Goal: Task Accomplishment & Management: Complete application form

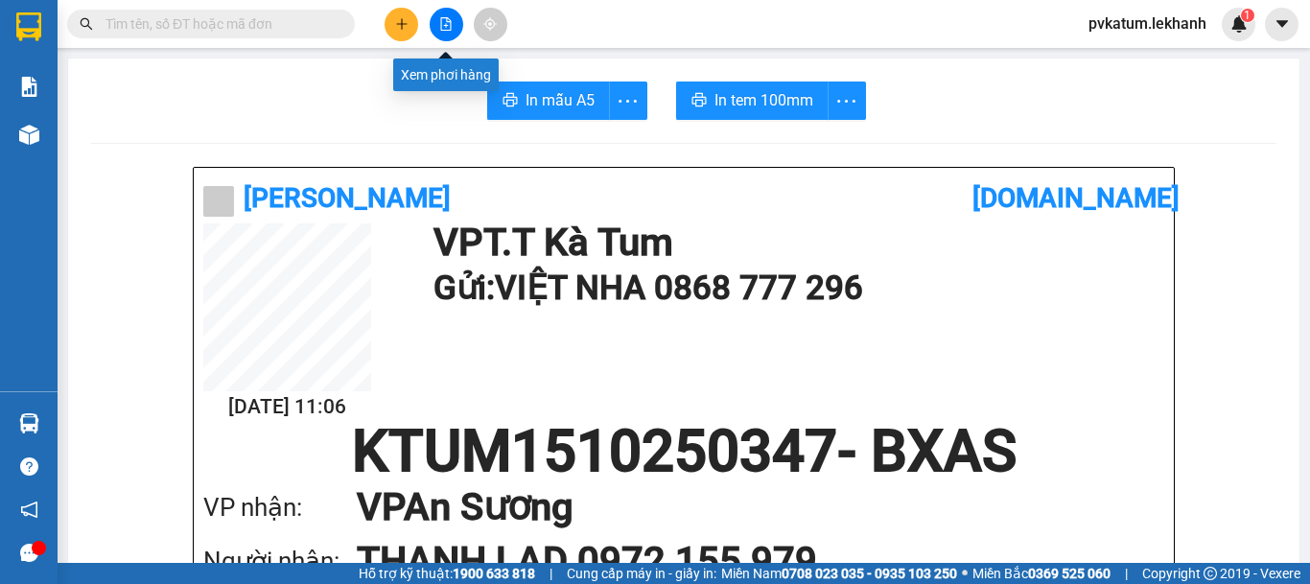
click at [408, 27] on button at bounding box center [402, 25] width 34 height 34
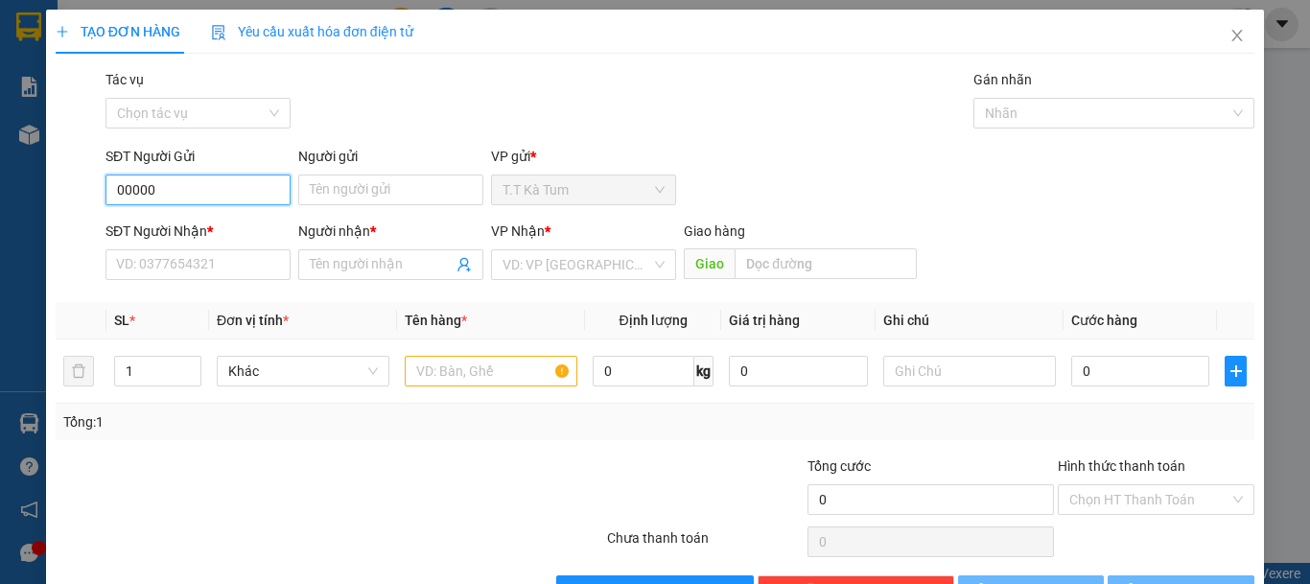
click at [171, 194] on input "00000" at bounding box center [197, 190] width 185 height 31
click at [201, 236] on div "0000000000 - KHÁCH" at bounding box center [196, 228] width 160 height 21
type input "0000000000"
type input "KHÁCH"
type input "0000000000"
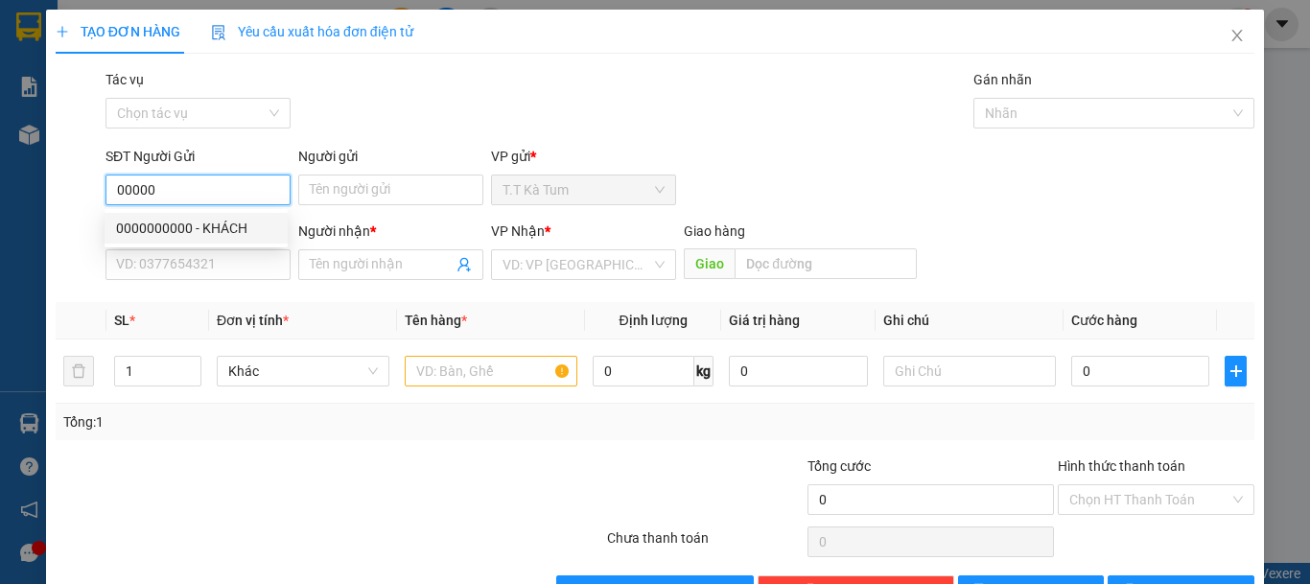
type input "KHÁCH"
type input "40.000"
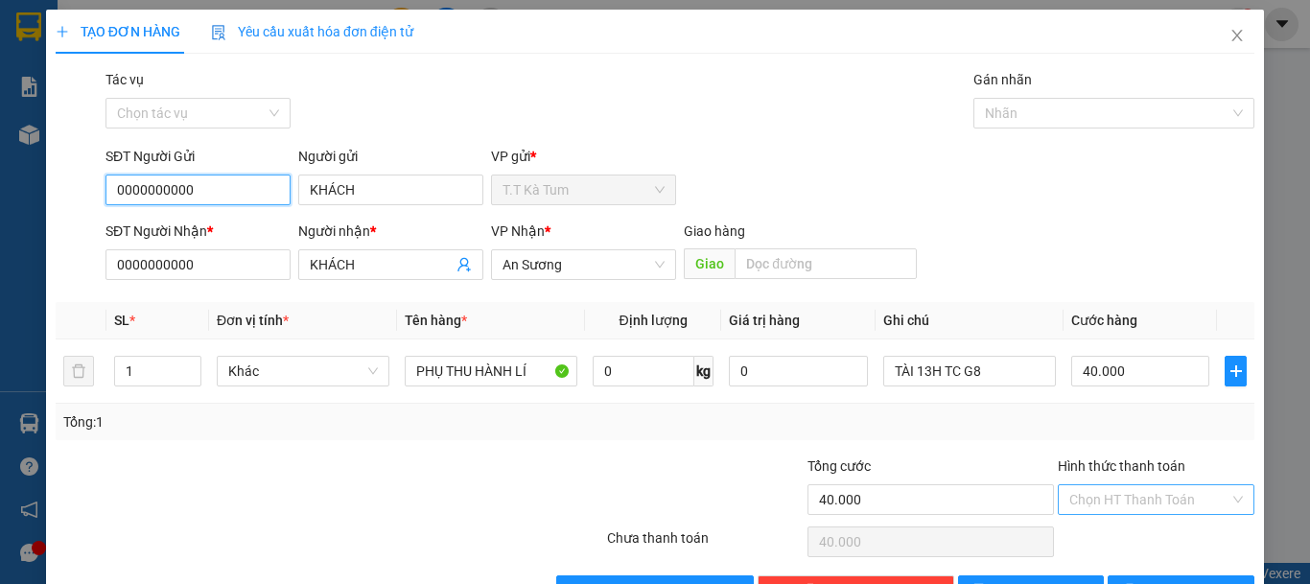
type input "0000000000"
click at [1118, 500] on input "Hình thức thanh toán" at bounding box center [1149, 499] width 160 height 29
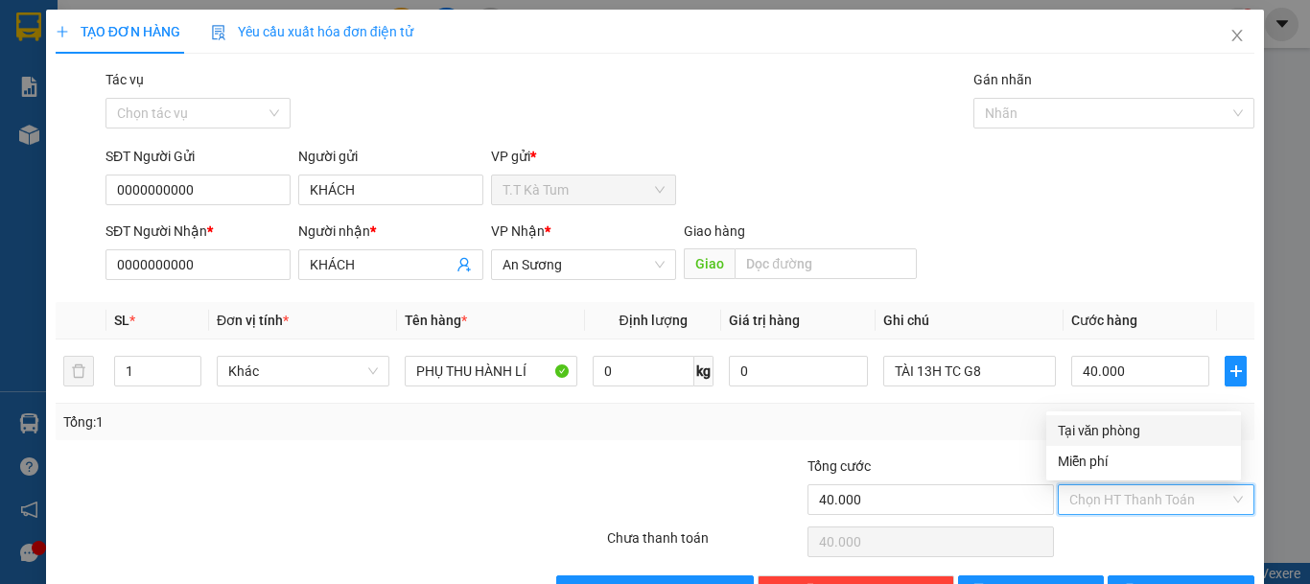
click at [1096, 437] on div "Tại văn phòng" at bounding box center [1144, 430] width 172 height 21
type input "0"
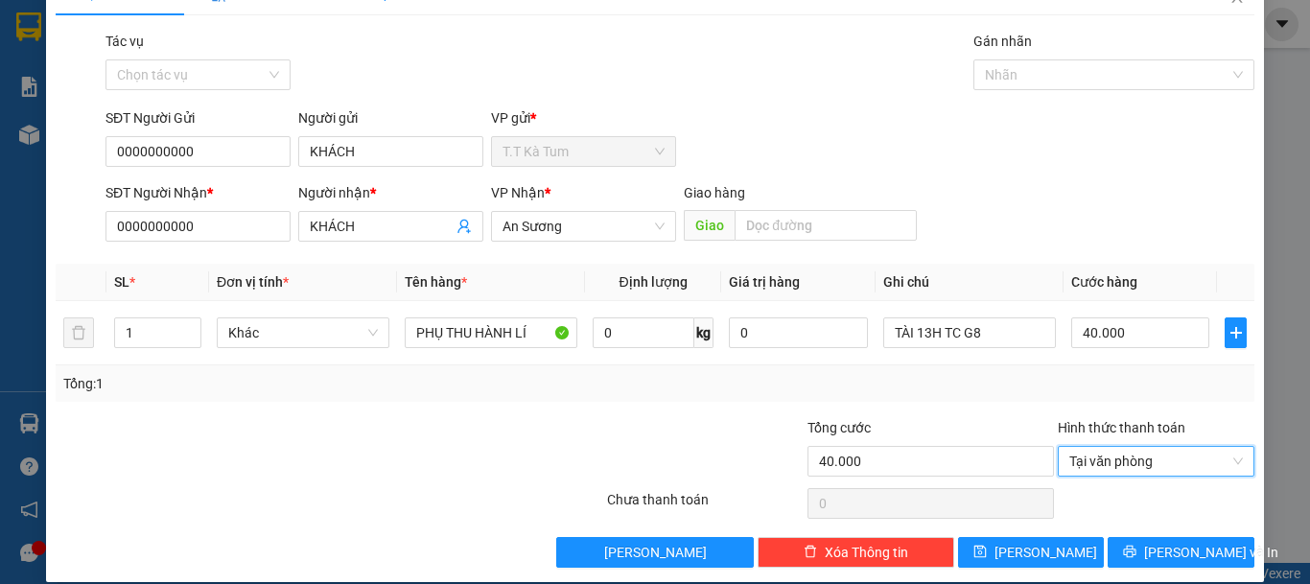
scroll to position [59, 0]
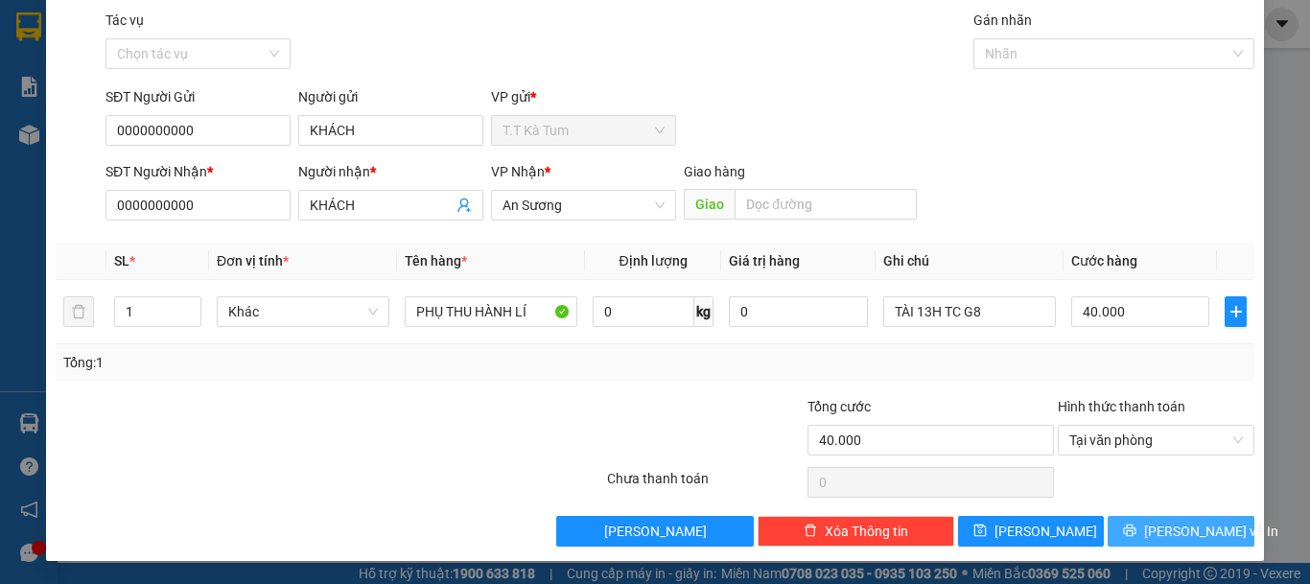
click at [1131, 533] on icon "printer" at bounding box center [1130, 531] width 12 height 12
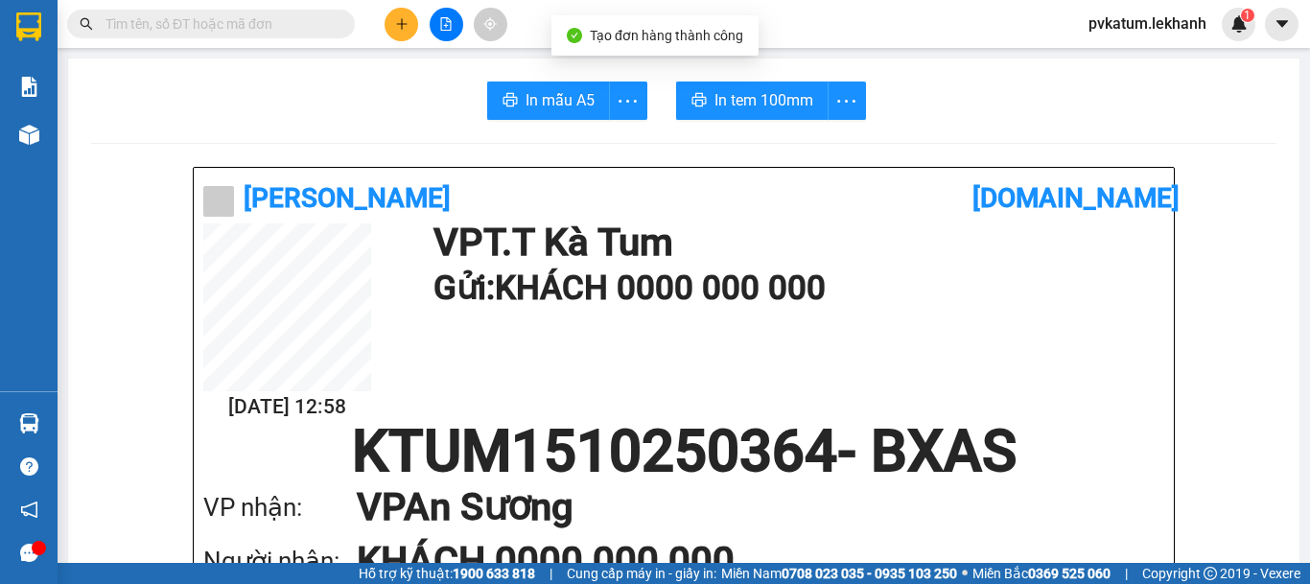
drag, startPoint x: 661, startPoint y: 35, endPoint x: 842, endPoint y: 121, distance: 200.3
click at [662, 35] on span "Tạo đơn hàng thành công" at bounding box center [666, 35] width 153 height 15
click at [793, 93] on span "In tem 100mm" at bounding box center [763, 100] width 99 height 24
click at [676, 82] on button "In tem 100mm" at bounding box center [752, 101] width 152 height 38
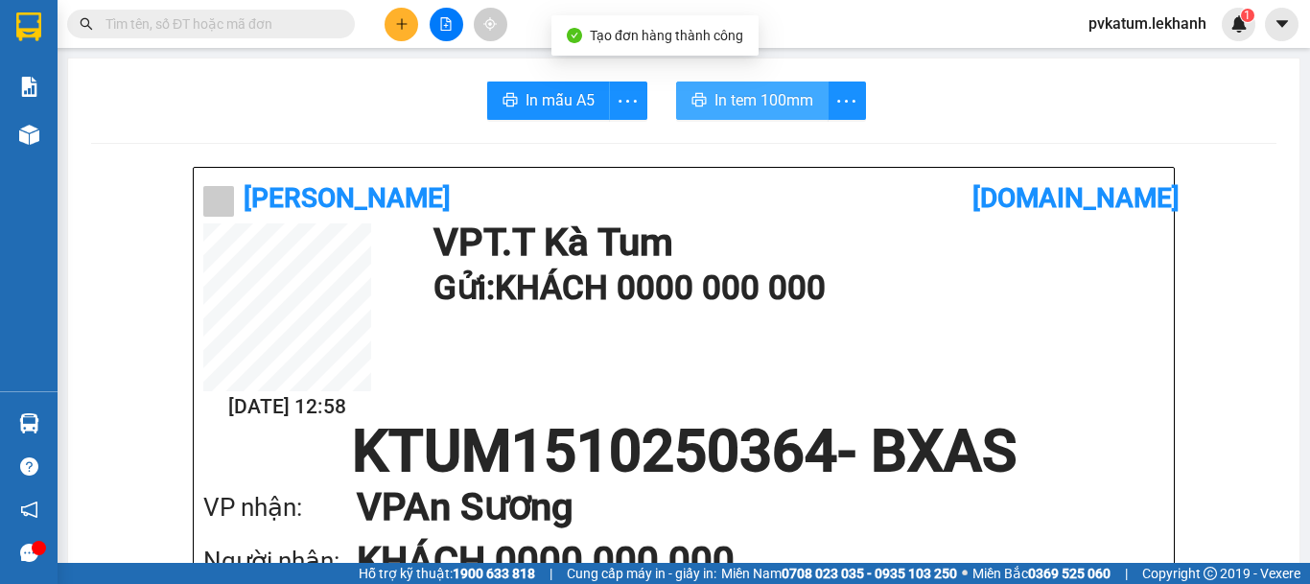
click at [676, 82] on button "In tem 100mm" at bounding box center [752, 101] width 152 height 38
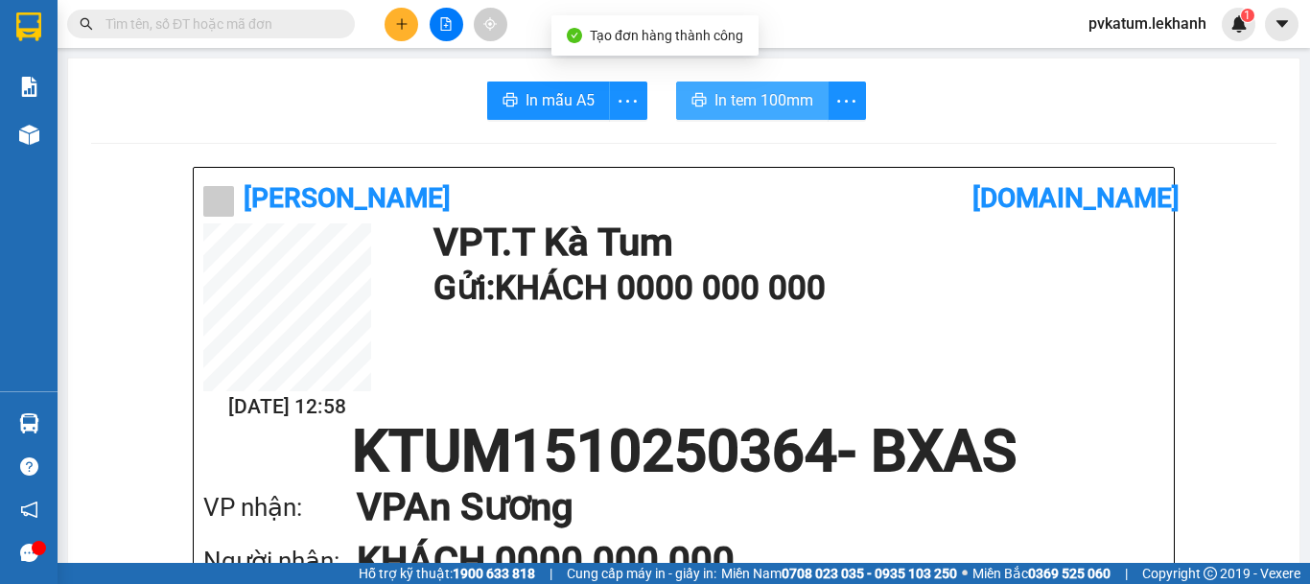
click at [676, 82] on button "In tem 100mm" at bounding box center [752, 101] width 152 height 38
